Goal: Find specific page/section: Find specific page/section

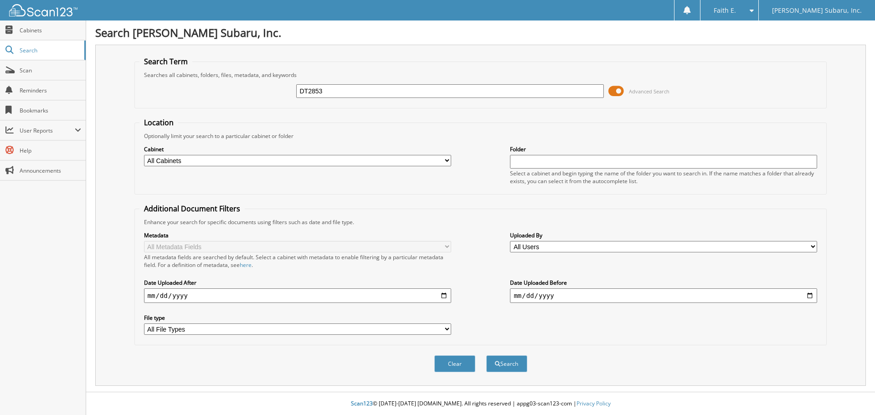
type input "DT2853"
click at [486, 355] on button "Search" at bounding box center [506, 363] width 41 height 17
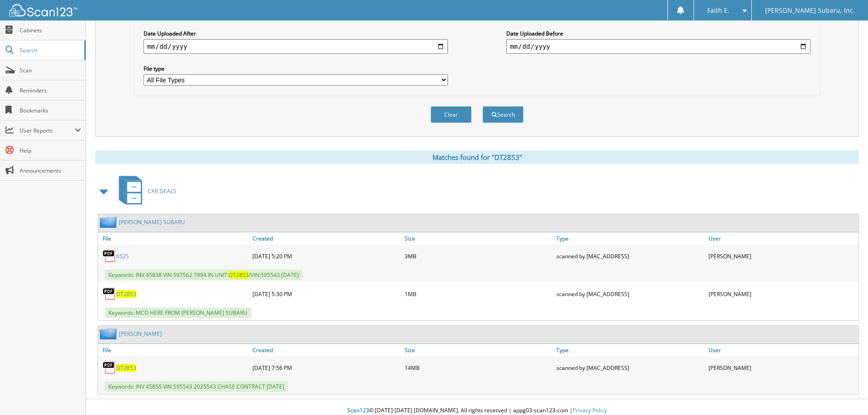
scroll to position [256, 0]
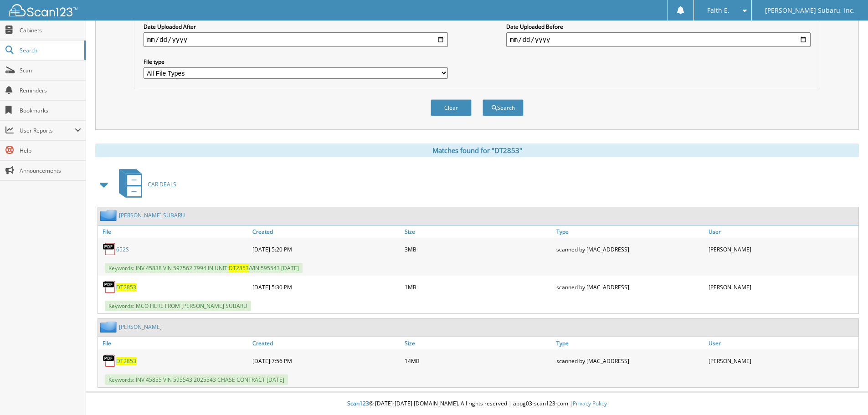
click at [124, 357] on link "DT2853" at bounding box center [126, 361] width 20 height 8
